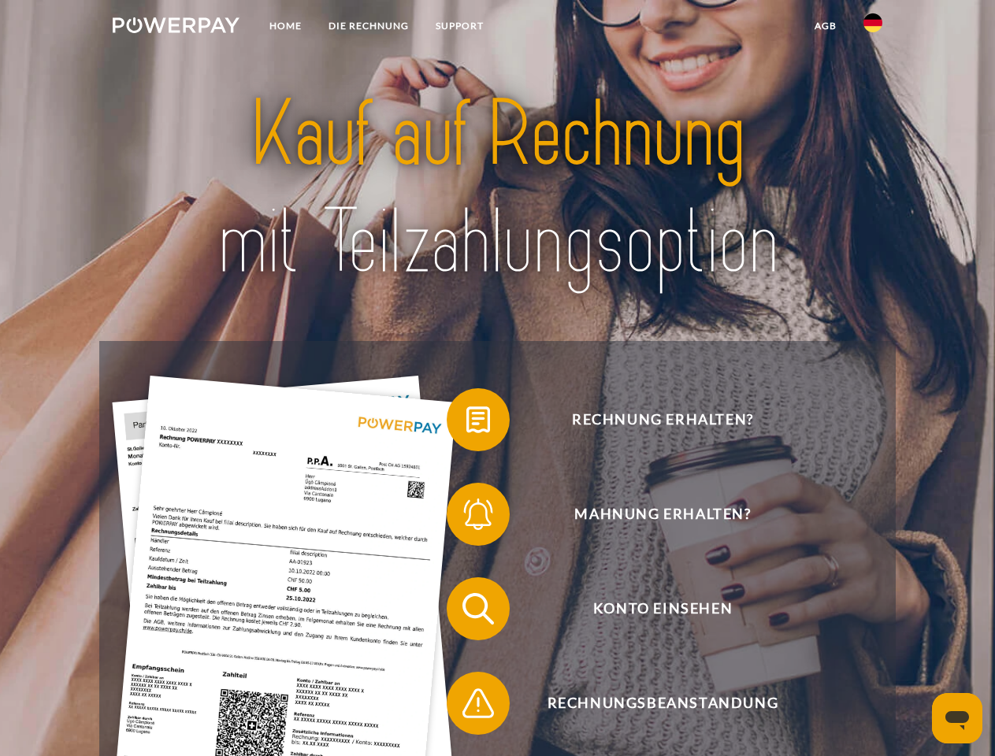
click at [176, 28] on img at bounding box center [176, 25] width 127 height 16
click at [873, 28] on img at bounding box center [872, 22] width 19 height 19
click at [825, 26] on link "agb" at bounding box center [825, 26] width 49 height 28
click at [466, 423] on span at bounding box center [454, 419] width 79 height 79
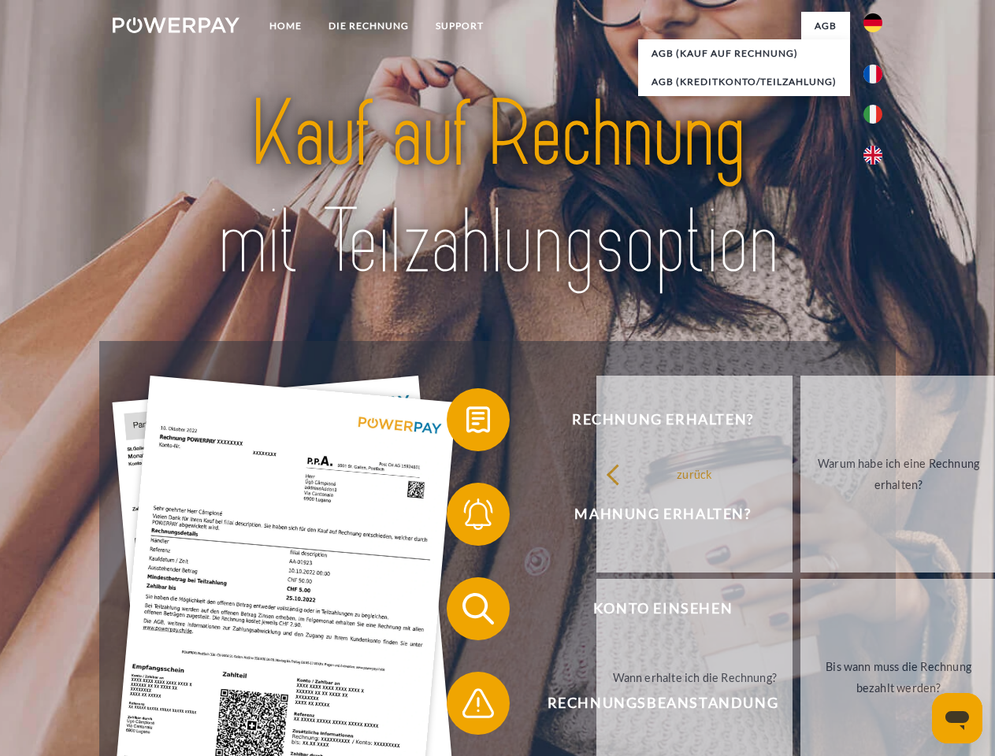
click at [800, 517] on link "Warum habe ich eine Rechnung erhalten?" at bounding box center [898, 474] width 196 height 197
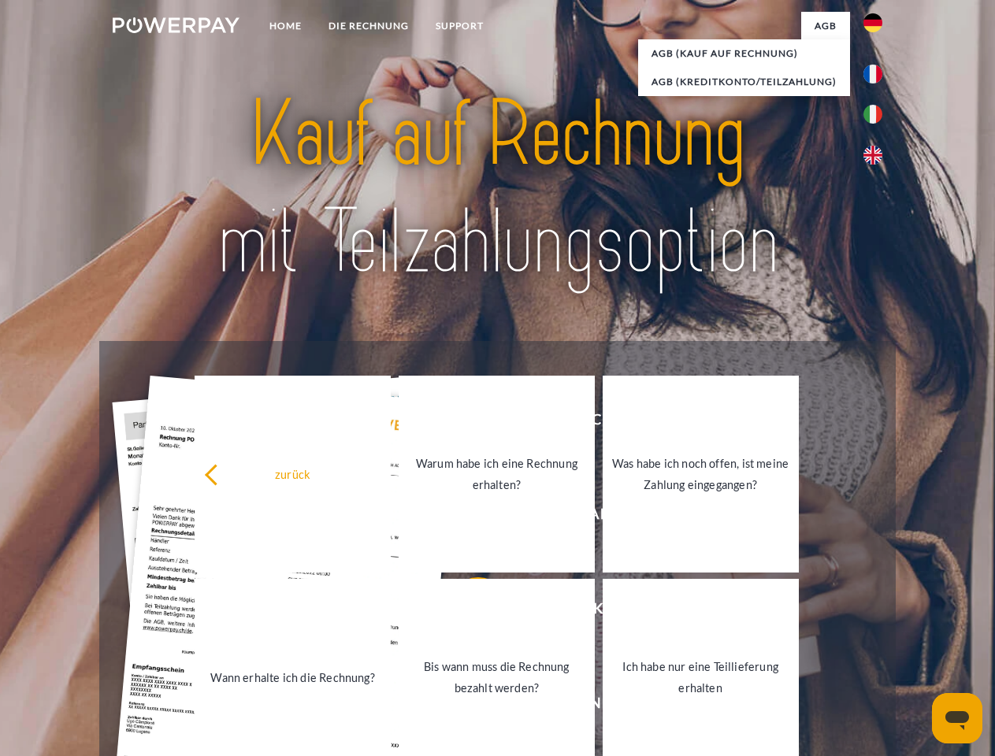
click at [603, 612] on link "Ich habe nur eine Teillieferung erhalten" at bounding box center [701, 677] width 196 height 197
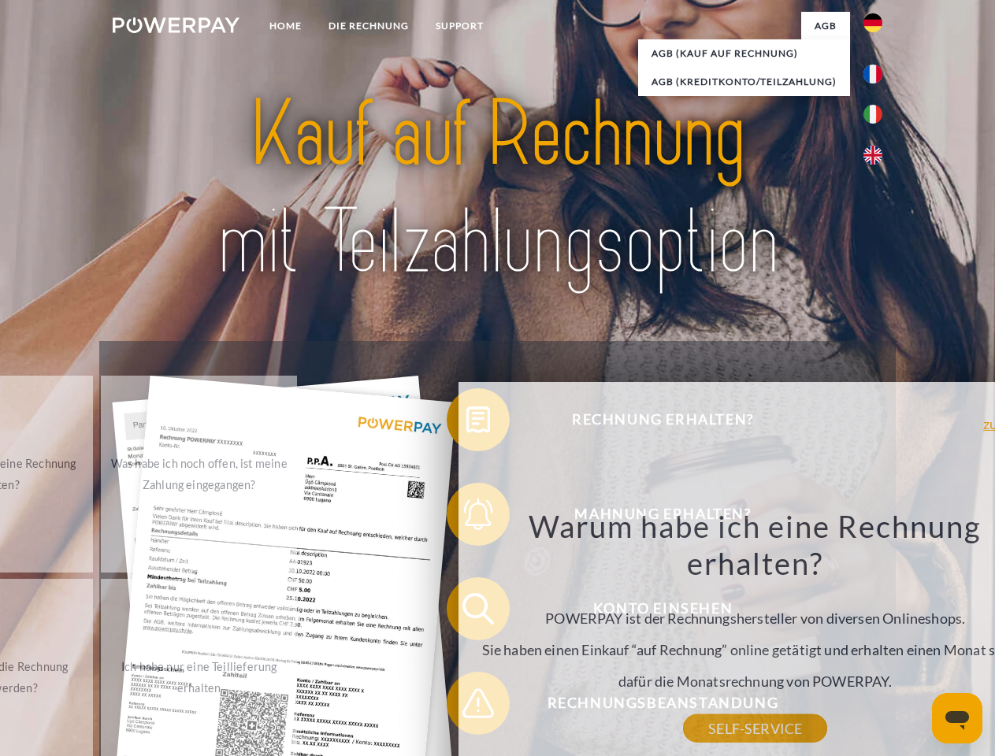
click at [468, 707] on div "Warum habe ich eine Rechnung erhalten? POWERPAY ist der Rechnungshersteller von…" at bounding box center [755, 617] width 575 height 221
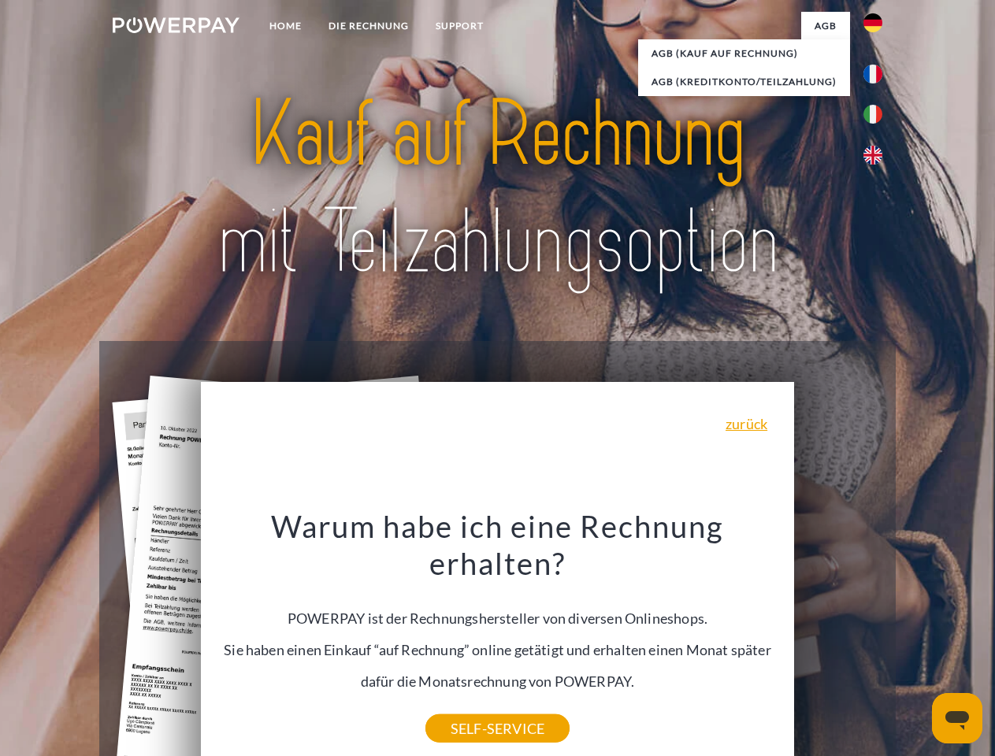
click at [957, 718] on icon "Messaging-Fenster öffnen" at bounding box center [957, 720] width 24 height 19
